Goal: Navigation & Orientation: Go to known website

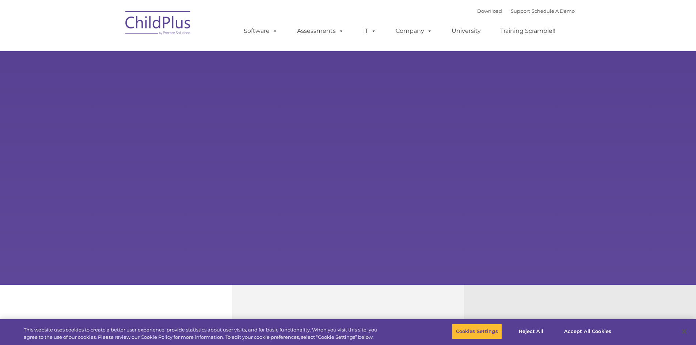
type input ""
select select "MEDIUM"
click at [157, 31] on img at bounding box center [158, 24] width 73 height 37
click at [137, 28] on img at bounding box center [158, 24] width 73 height 37
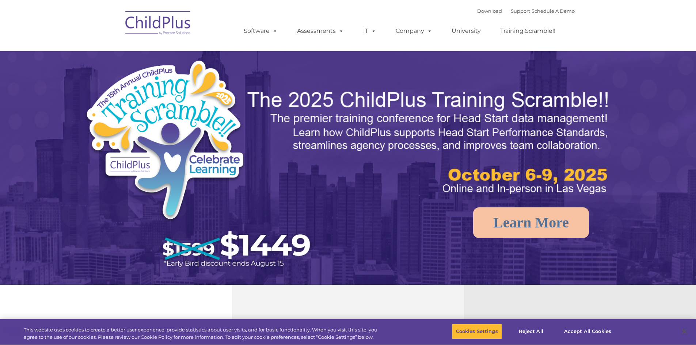
select select "MEDIUM"
click at [168, 19] on img at bounding box center [158, 24] width 73 height 37
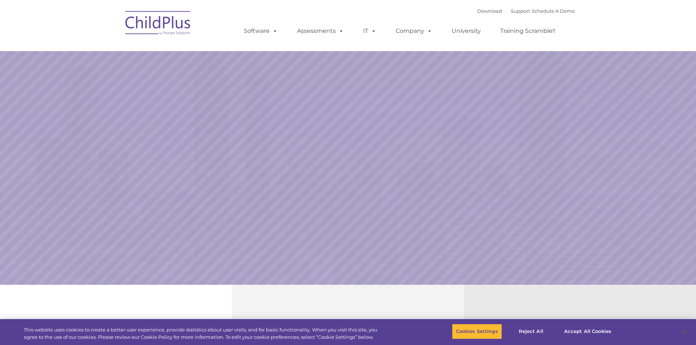
select select "MEDIUM"
